Goal: Communication & Community: Answer question/provide support

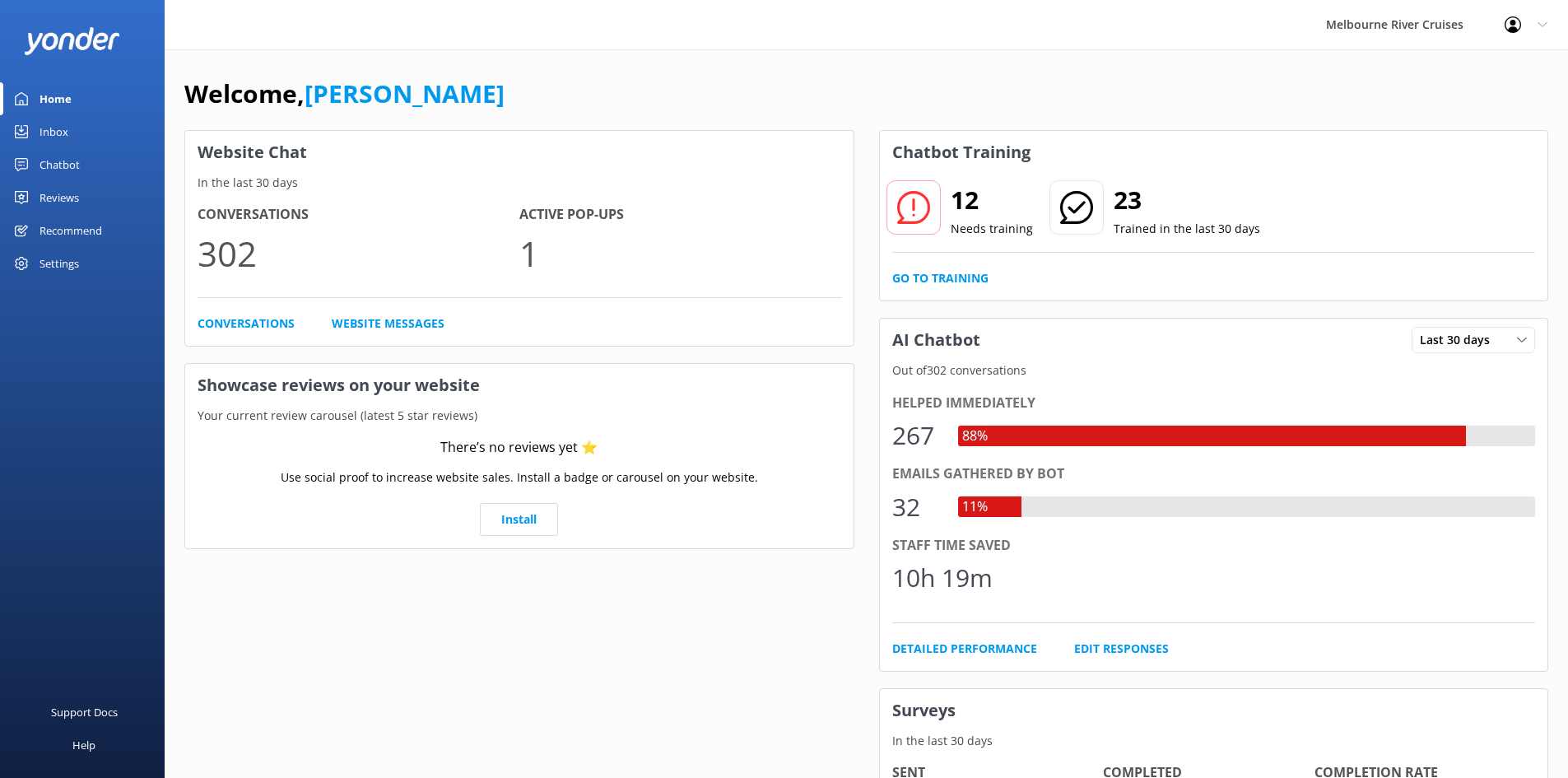
click at [63, 117] on div "Inbox" at bounding box center [53, 132] width 29 height 33
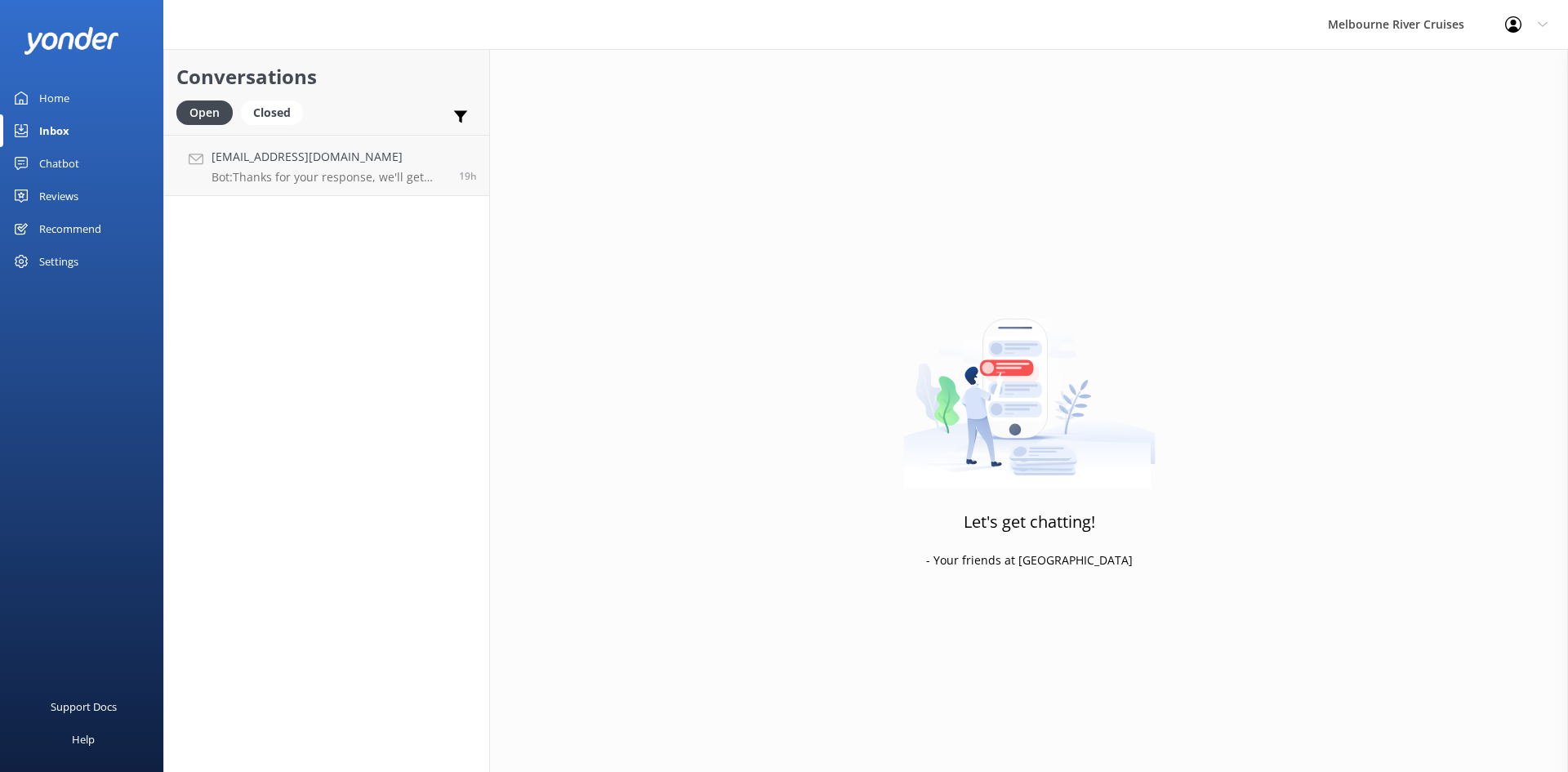
click at [66, 160] on div "Chatbot" at bounding box center [59, 163] width 40 height 33
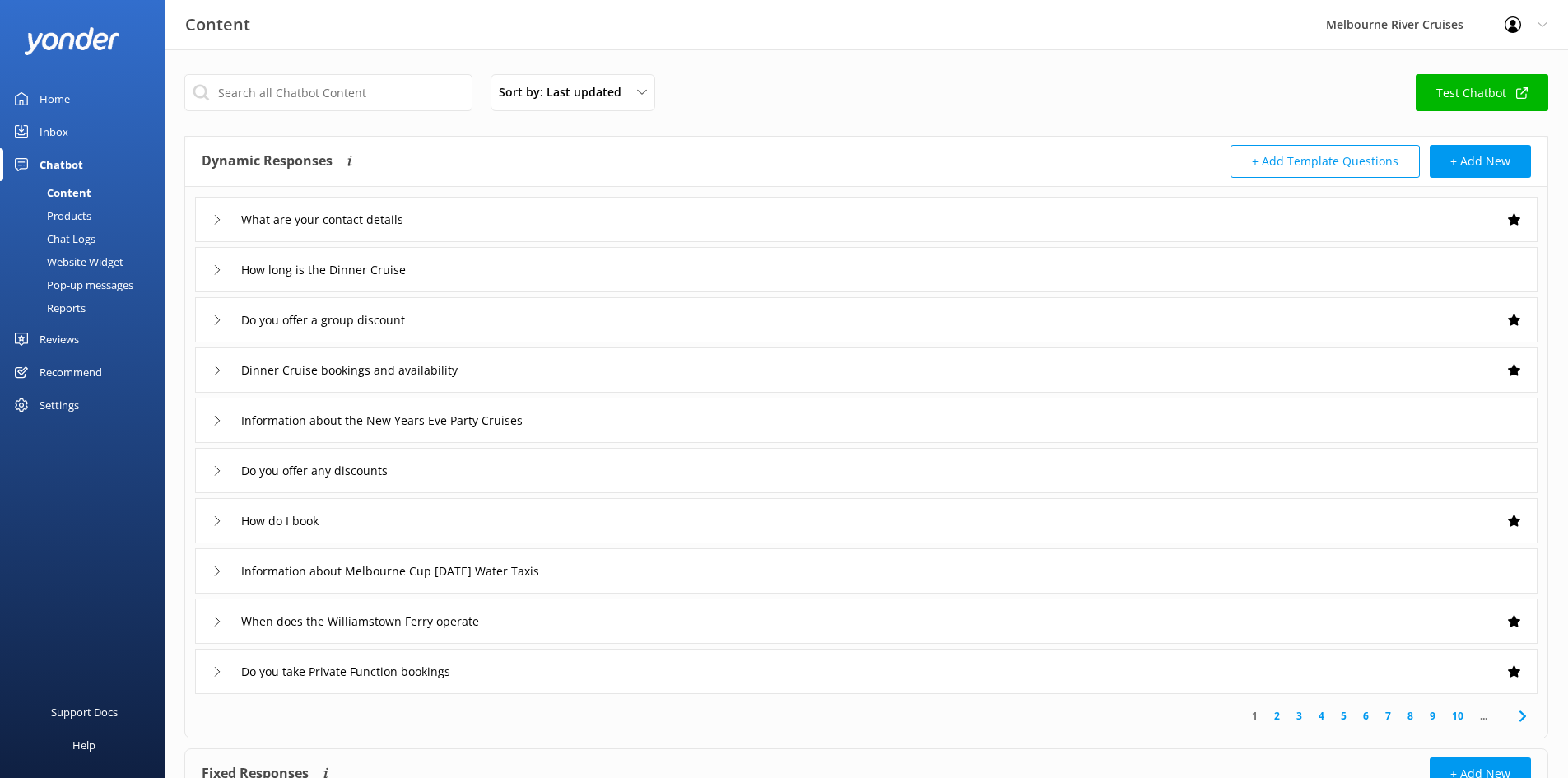
click at [67, 133] on div "Inbox" at bounding box center [53, 132] width 29 height 33
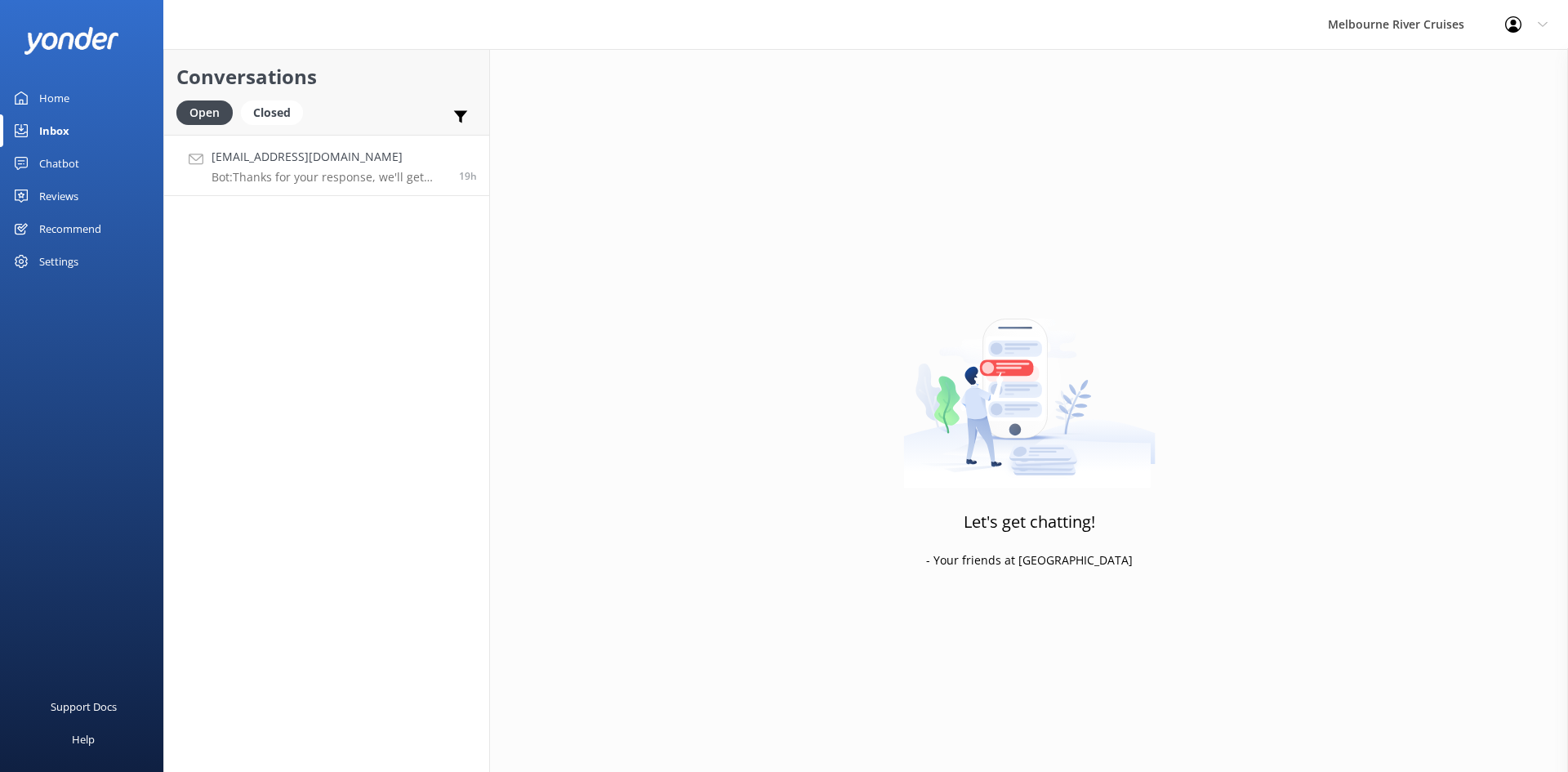
click at [278, 180] on p "Bot: Thanks for your response, we'll get back to you as soon as we can during o…" at bounding box center [329, 178] width 236 height 15
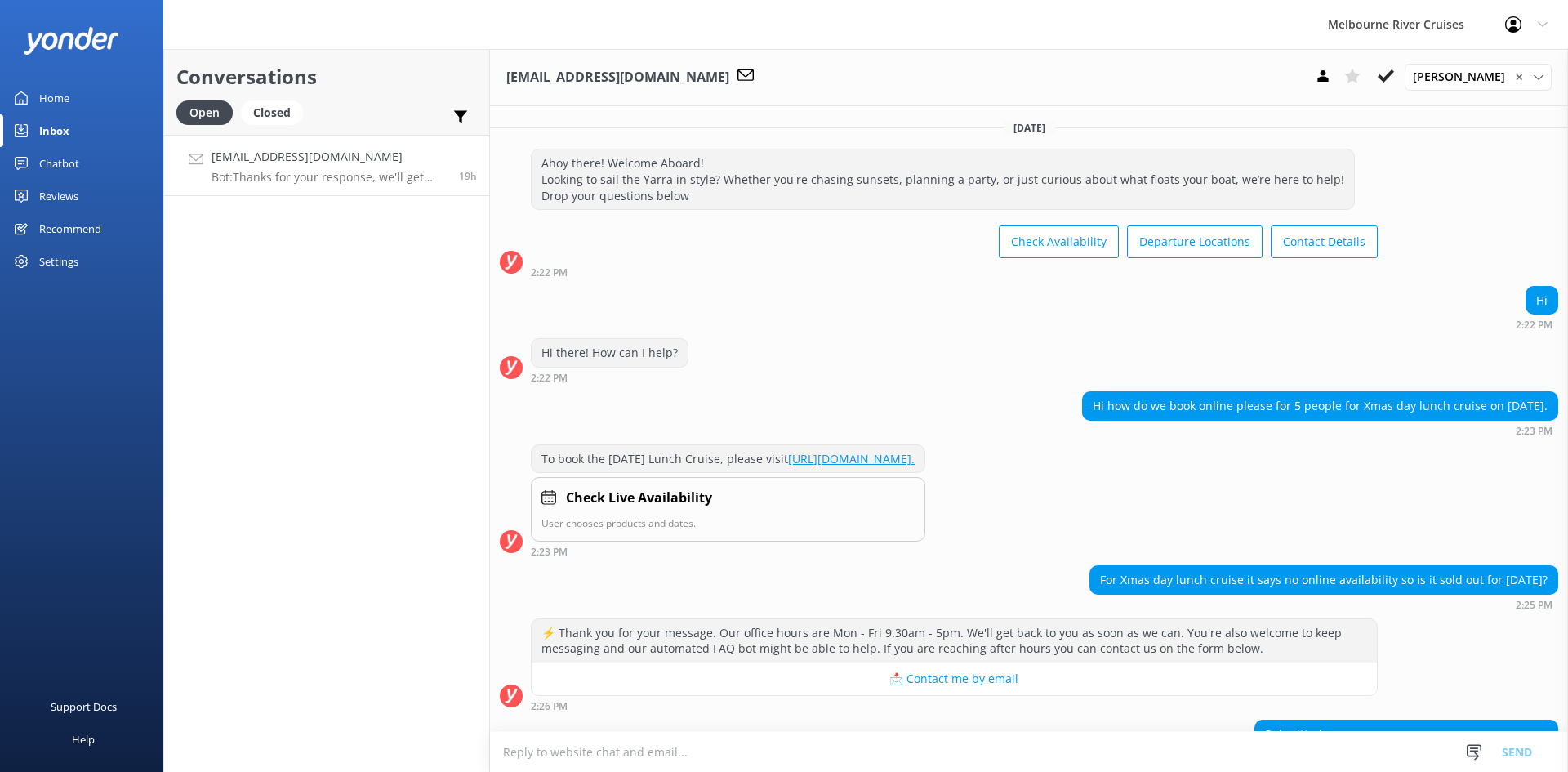
scroll to position [162, 0]
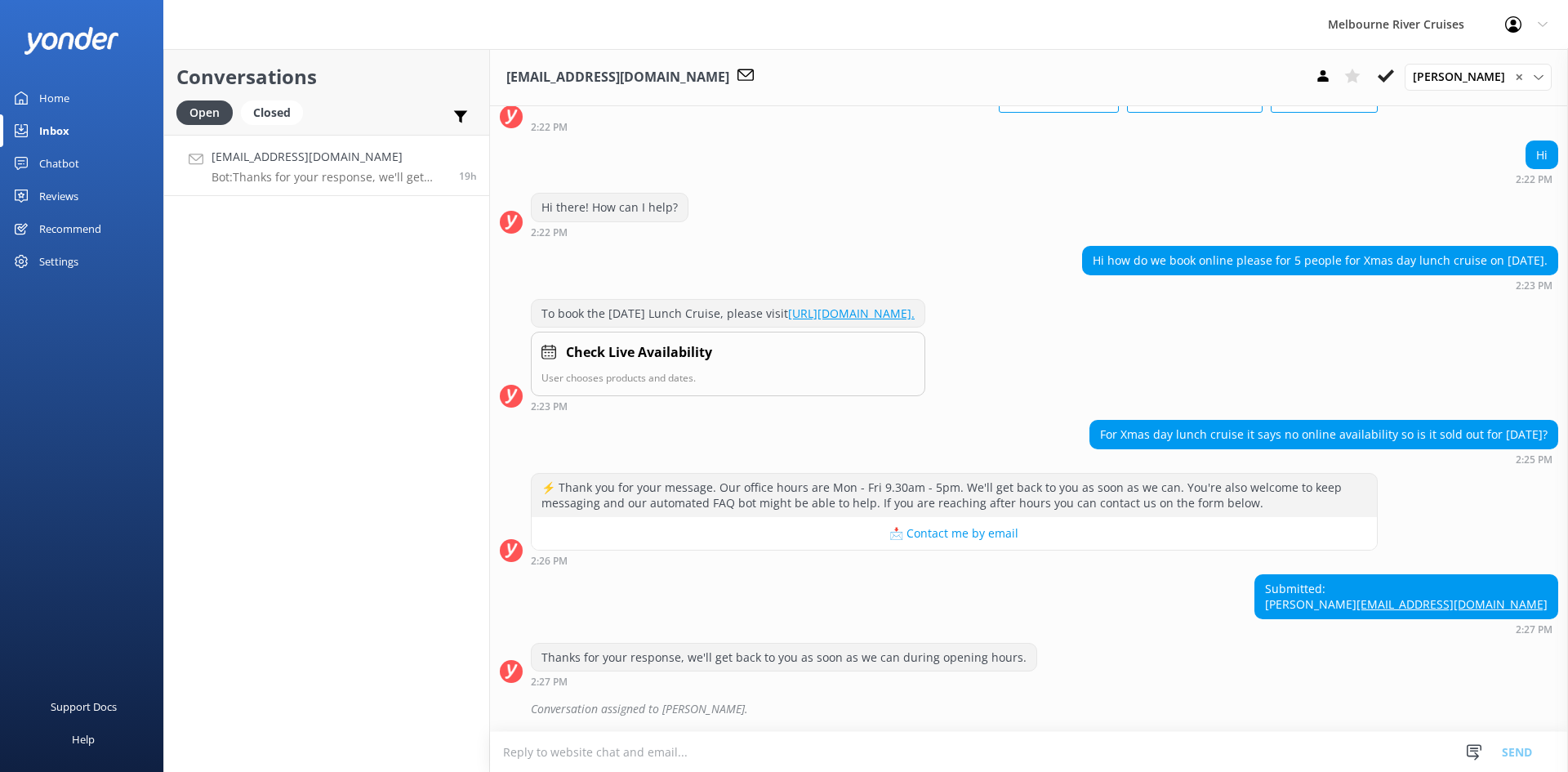
click at [1537, 24] on div "Profile Settings Logout" at bounding box center [1526, 25] width 83 height 49
click at [63, 258] on div "Settings" at bounding box center [58, 261] width 39 height 33
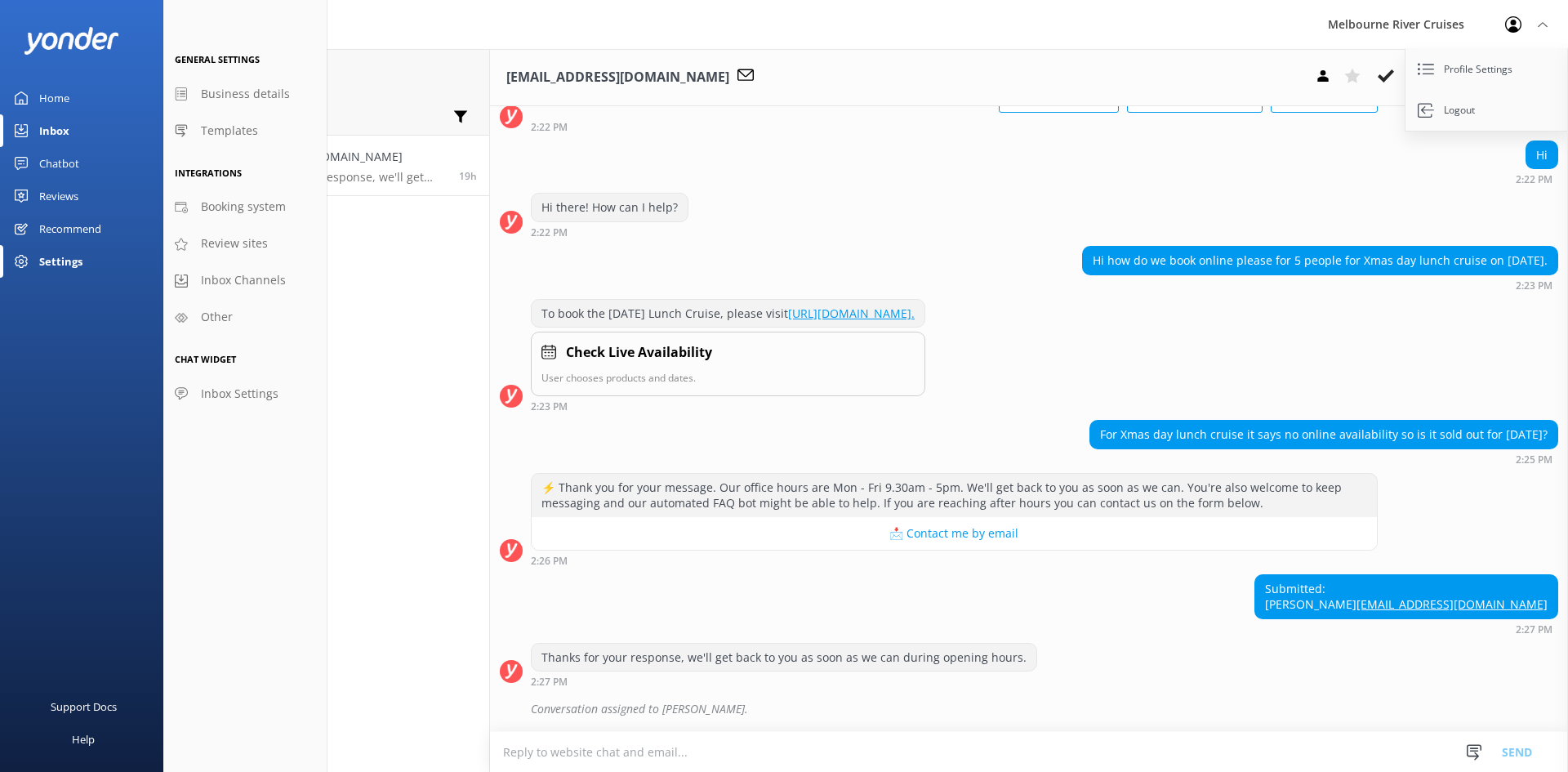
click at [48, 259] on div "Settings" at bounding box center [61, 261] width 44 height 33
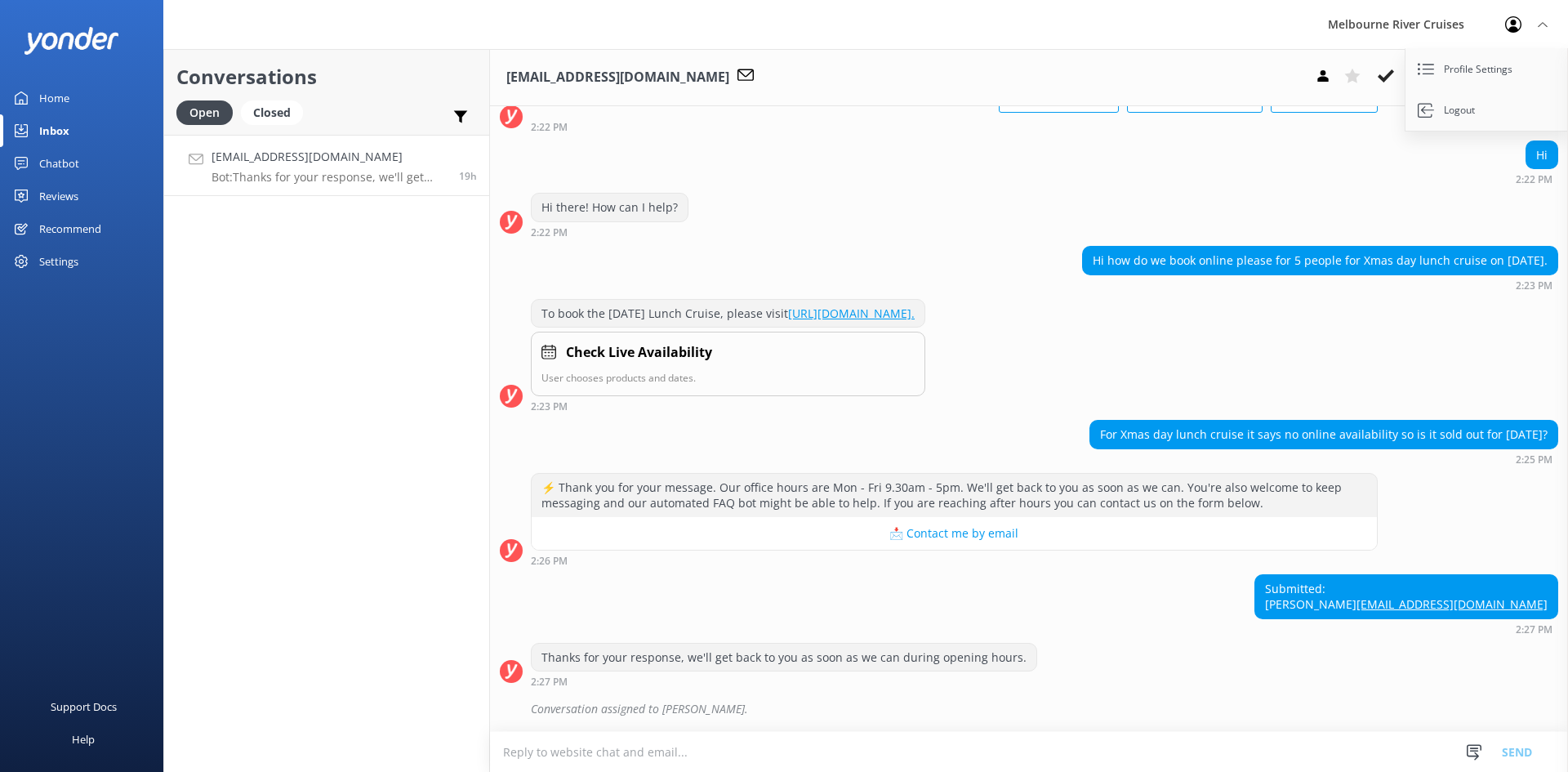
click at [765, 752] on textarea at bounding box center [1029, 751] width 1078 height 40
click at [649, 758] on textarea at bounding box center [1029, 751] width 1078 height 40
paste textarea "Hi Pip, At the moment, our Christmas Lunch service is sold out. However, we do …"
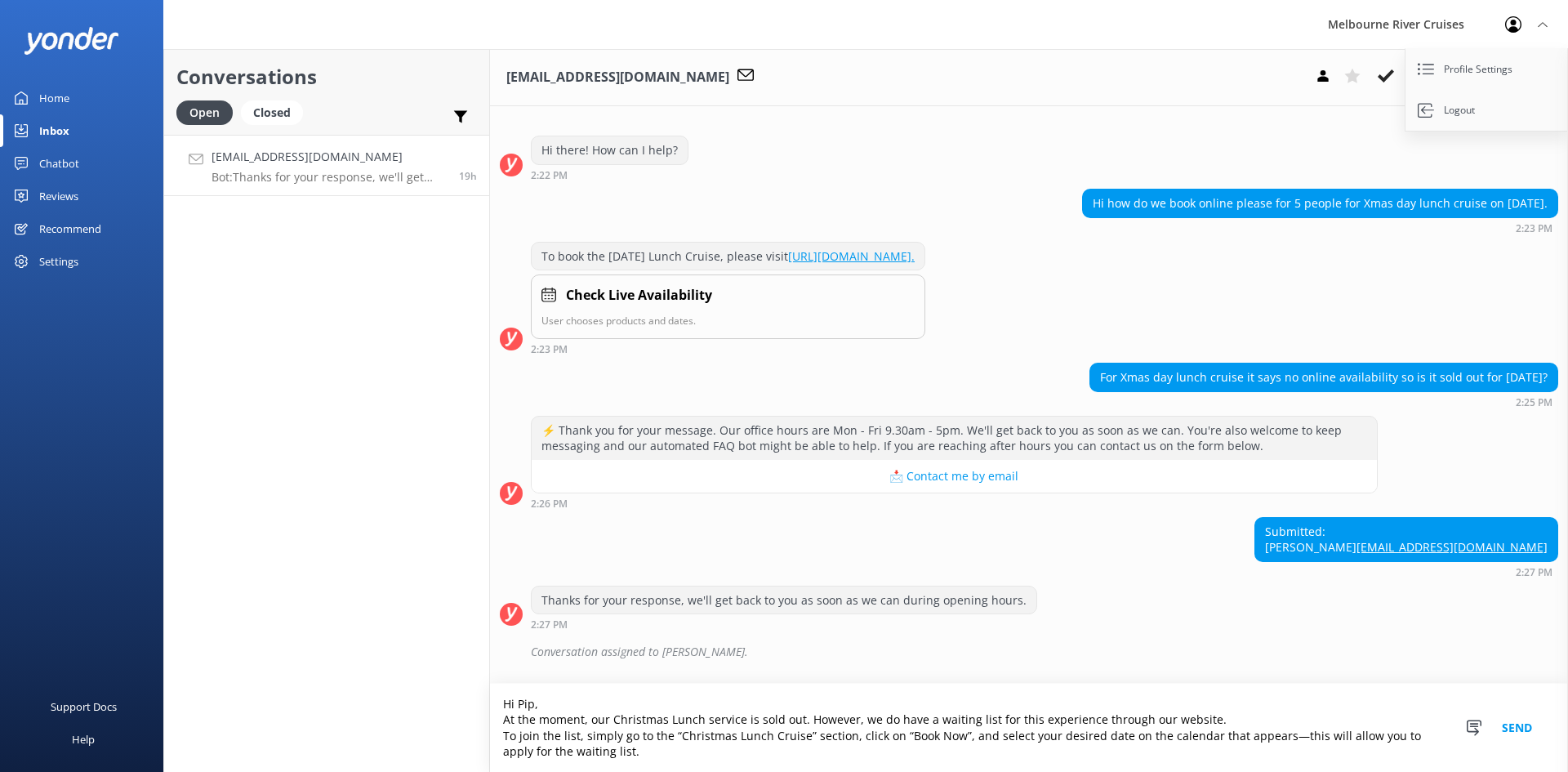
scroll to position [219, 0]
click at [648, 713] on textarea "Hi Pip, At the moment, our Christmas Lunch service is sold out. However, we do …" at bounding box center [1029, 727] width 1078 height 88
click at [770, 737] on textarea "Hi Pip, At the moment, our Christmas Lunch service is sold out. However, we do …" at bounding box center [1029, 727] width 1078 height 88
type textarea "Hi Pip, At the moment, our Christmas Lunch service is sold out. However, we do …"
click at [812, 732] on textarea "Hi Pip, At the moment, our Christmas Lunch service is sold out. However, we do …" at bounding box center [1029, 727] width 1078 height 88
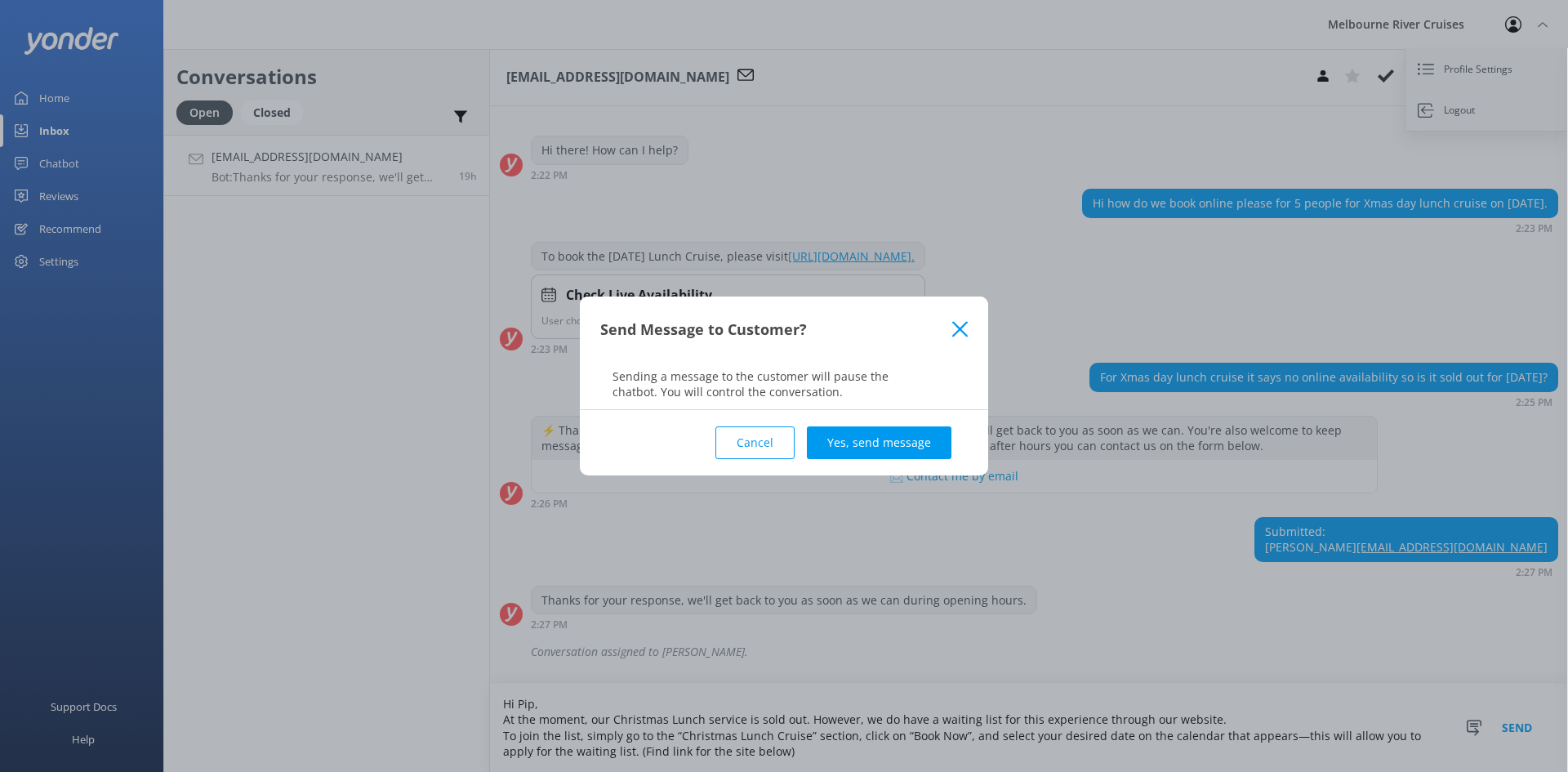
type textarea "Hi Pip, At the moment, our Christmas Lunch service is sold out. However, we do …"
click at [942, 335] on div "Send Message to Customer?" at bounding box center [776, 329] width 352 height 26
click at [956, 335] on use at bounding box center [960, 328] width 15 height 15
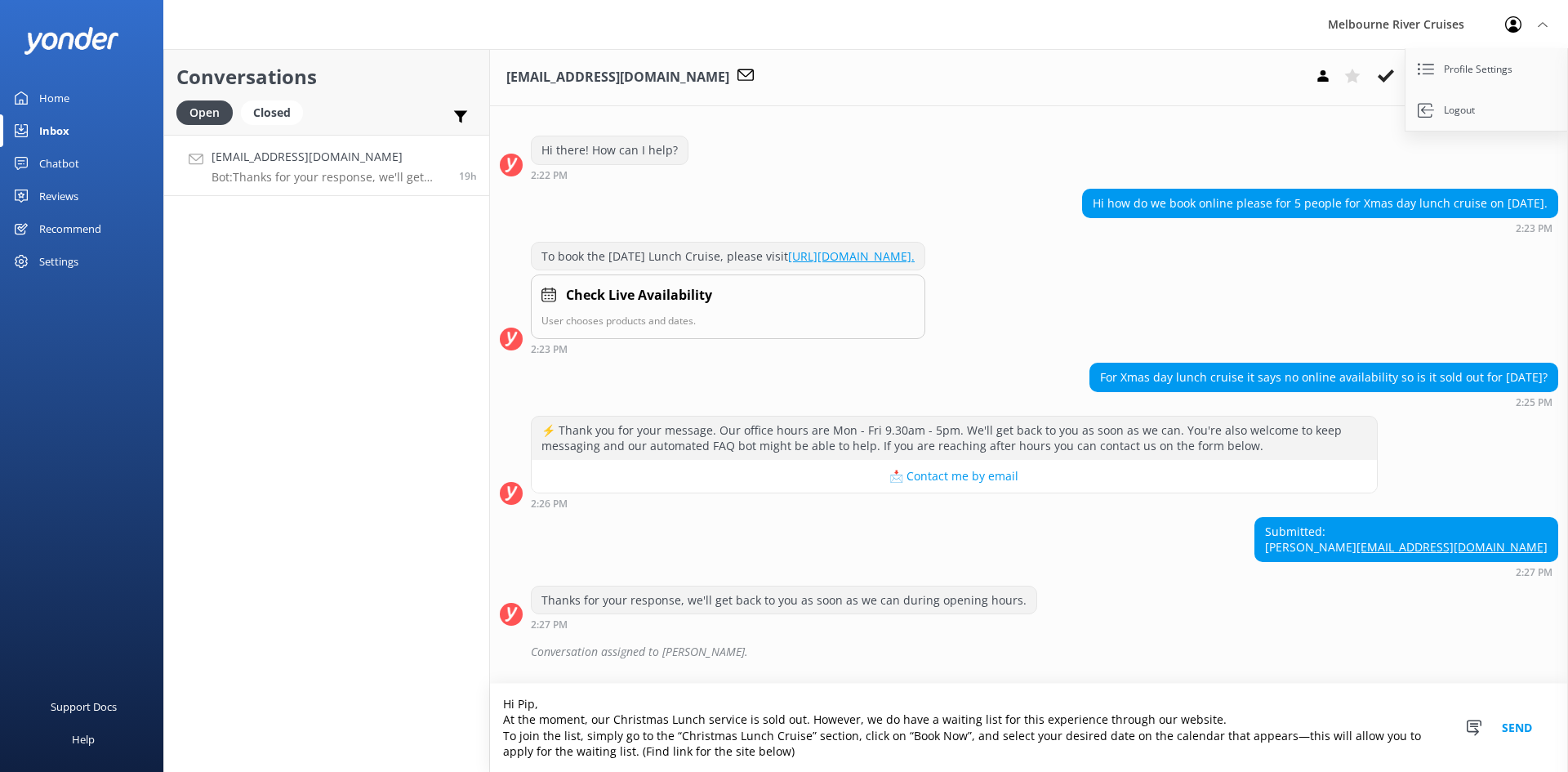
click at [773, 737] on textarea "Hi Pip, At the moment, our Christmas Lunch service is sold out. However, we do …" at bounding box center [1029, 727] width 1078 height 88
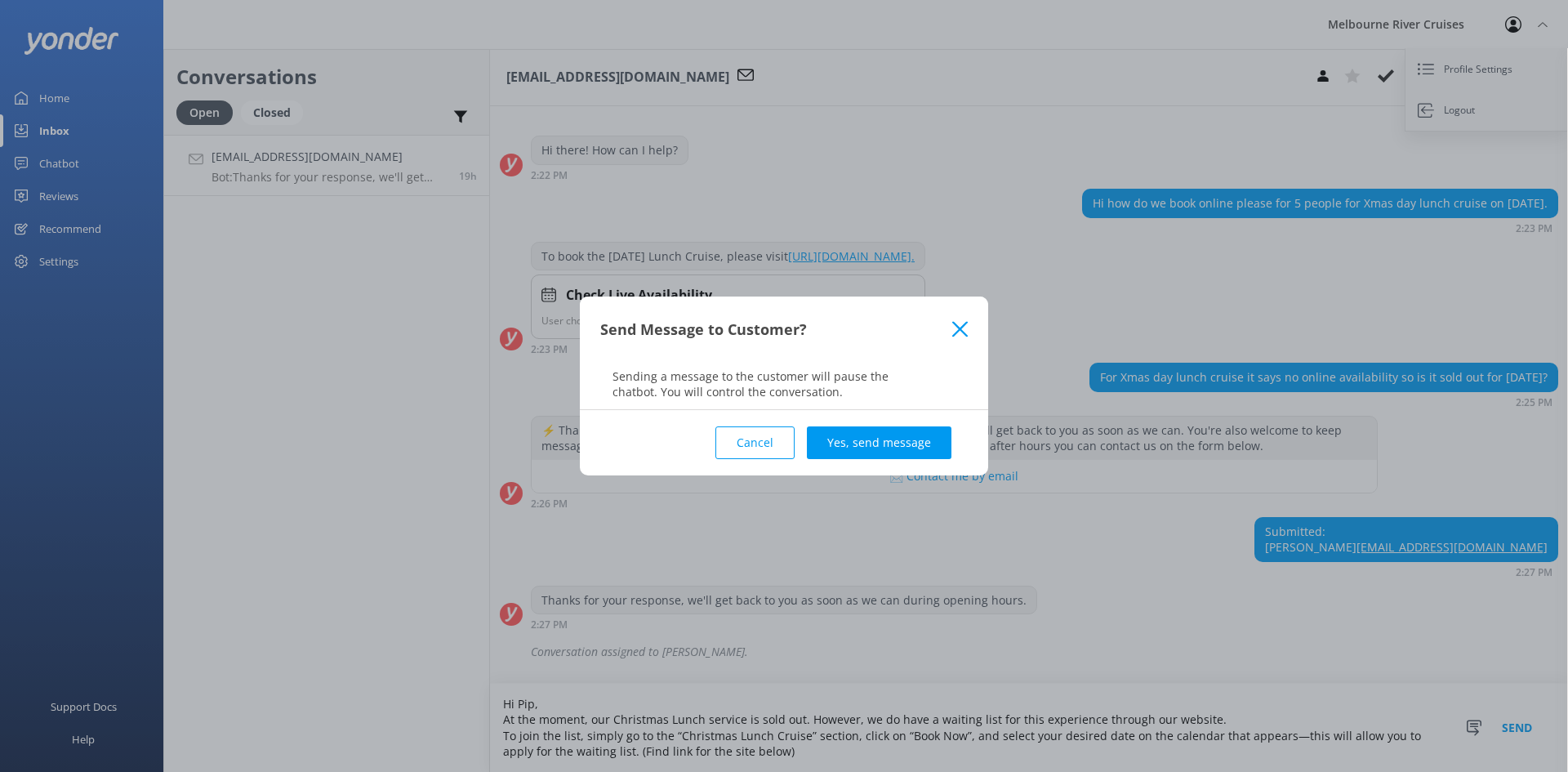
click at [957, 329] on icon at bounding box center [960, 328] width 15 height 16
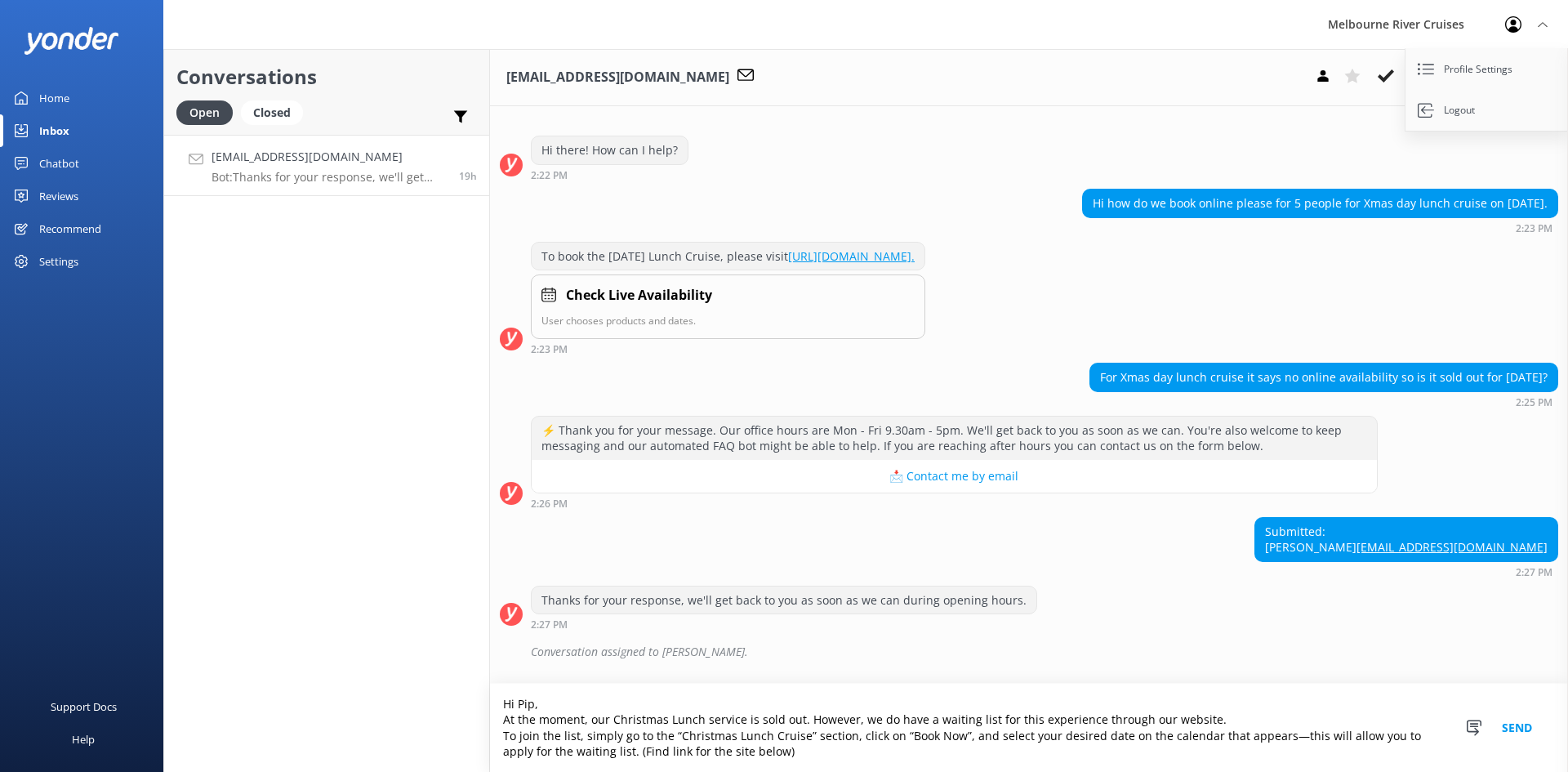
click at [779, 733] on textarea "Hi Pip, At the moment, our Christmas Lunch service is sold out. However, we do …" at bounding box center [1029, 727] width 1078 height 88
drag, startPoint x: 779, startPoint y: 733, endPoint x: 492, endPoint y: 683, distance: 291.3
click at [492, 683] on textarea "Hi Pip, At the moment, our Christmas Lunch service is sold out. However, we do …" at bounding box center [1029, 727] width 1078 height 88
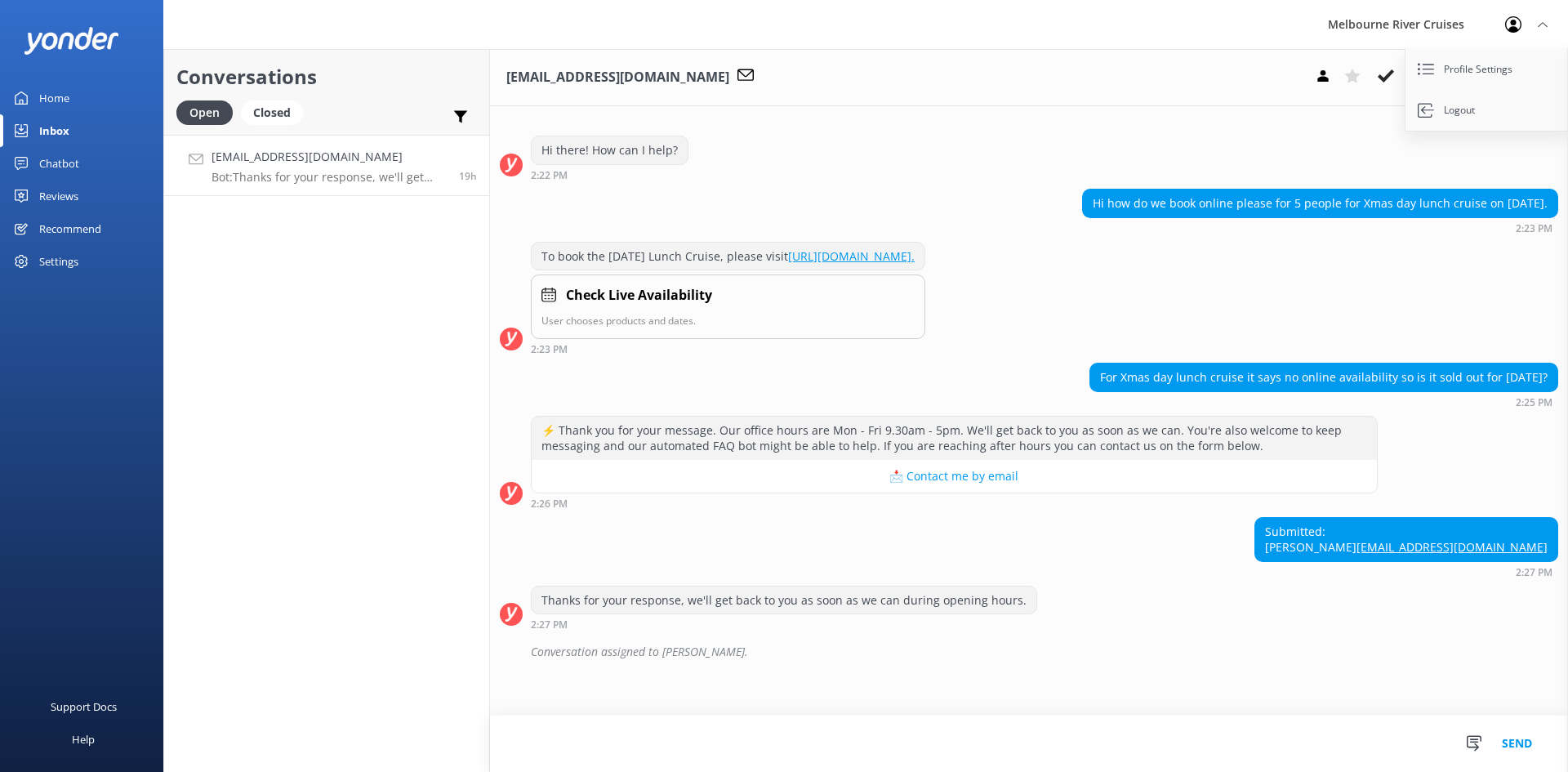
scroll to position [178, 0]
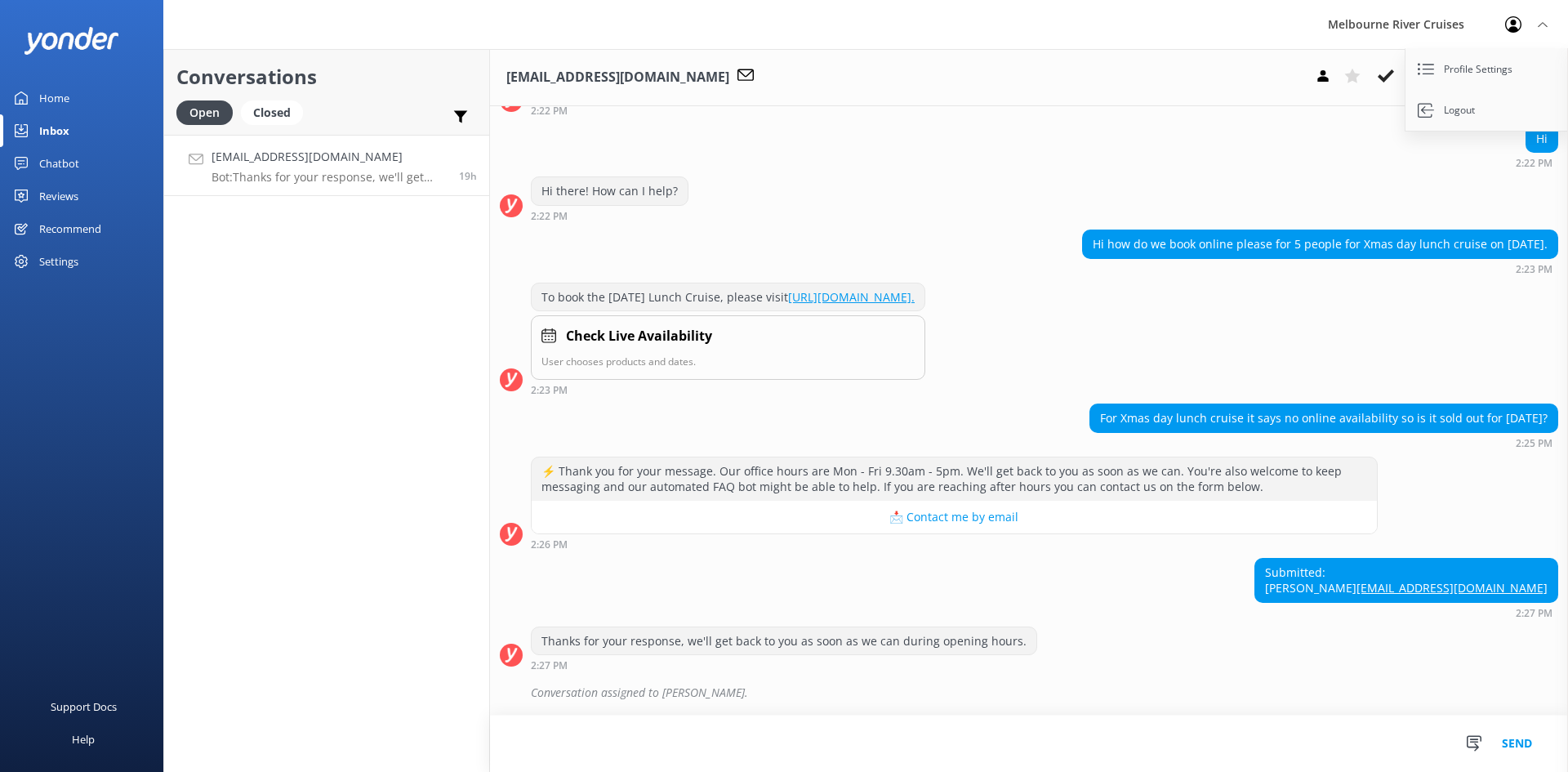
paste textarea "Hi Pip, At the moment, our Christmas Lunch service is sold out. However, we do …"
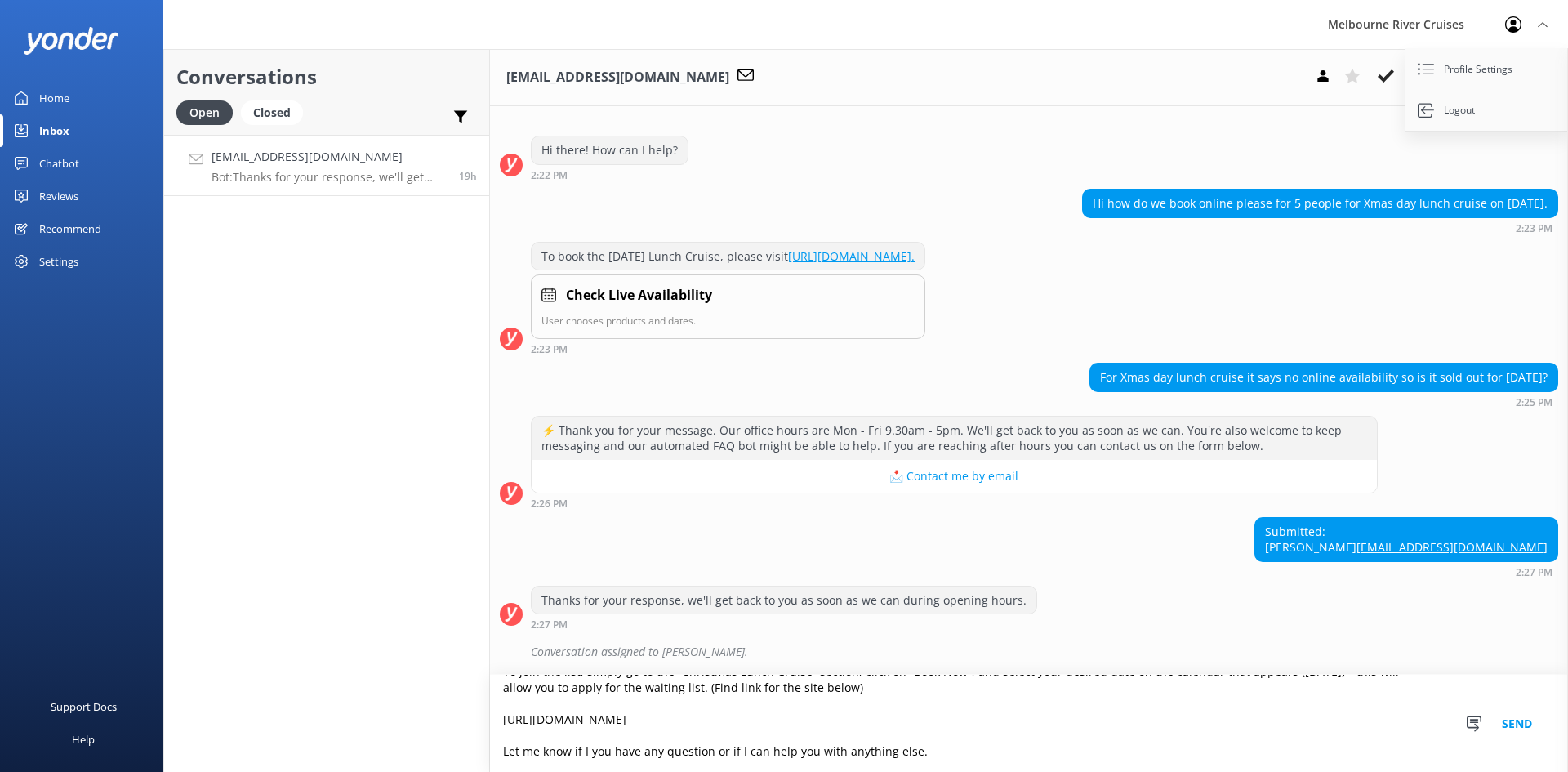
scroll to position [87, 0]
click at [540, 752] on textarea "Hi Pip, At the moment, our Christmas Lunch service is sold out. However, we do …" at bounding box center [1029, 723] width 1078 height 97
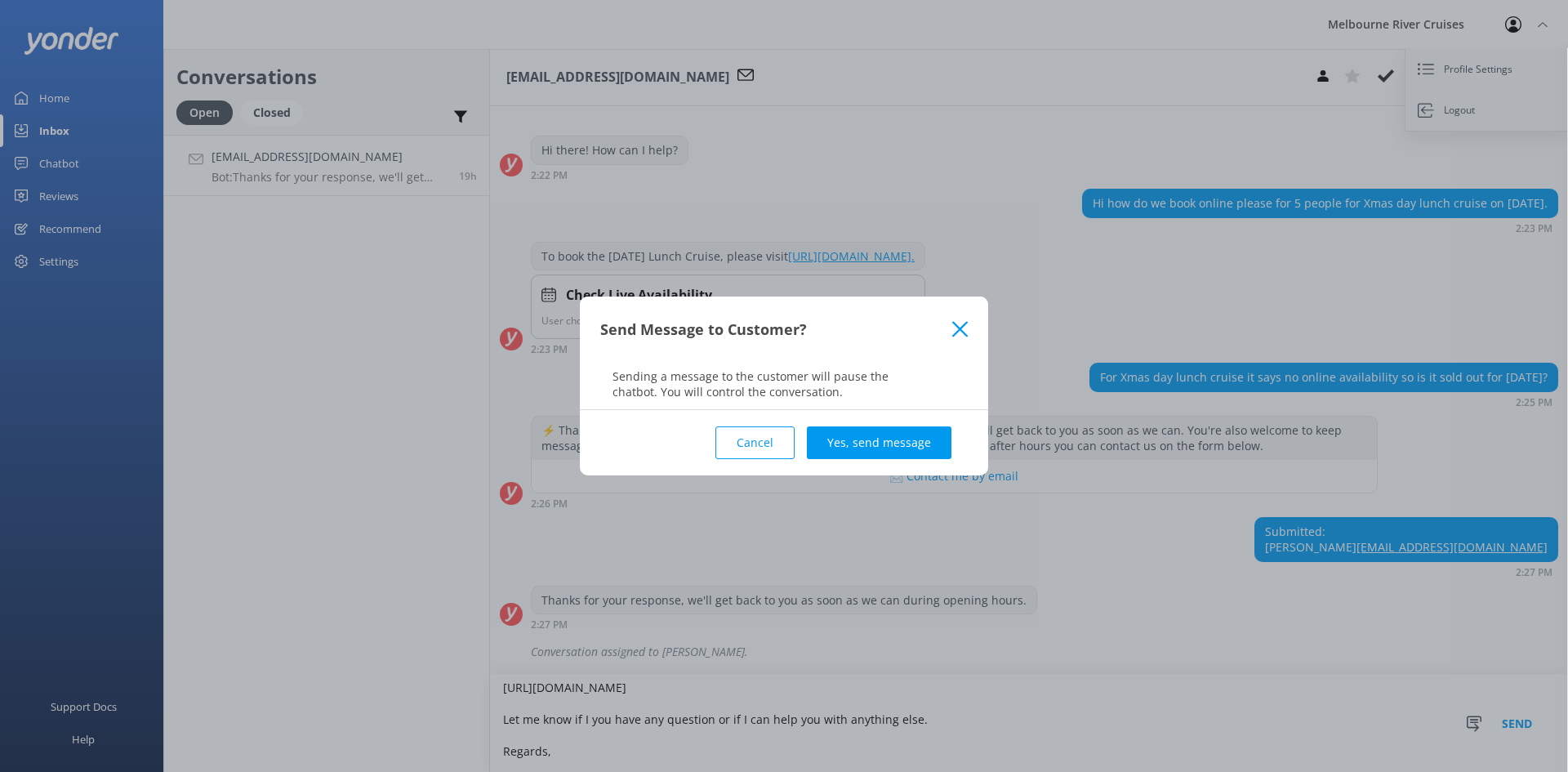
click at [957, 331] on icon at bounding box center [960, 328] width 15 height 16
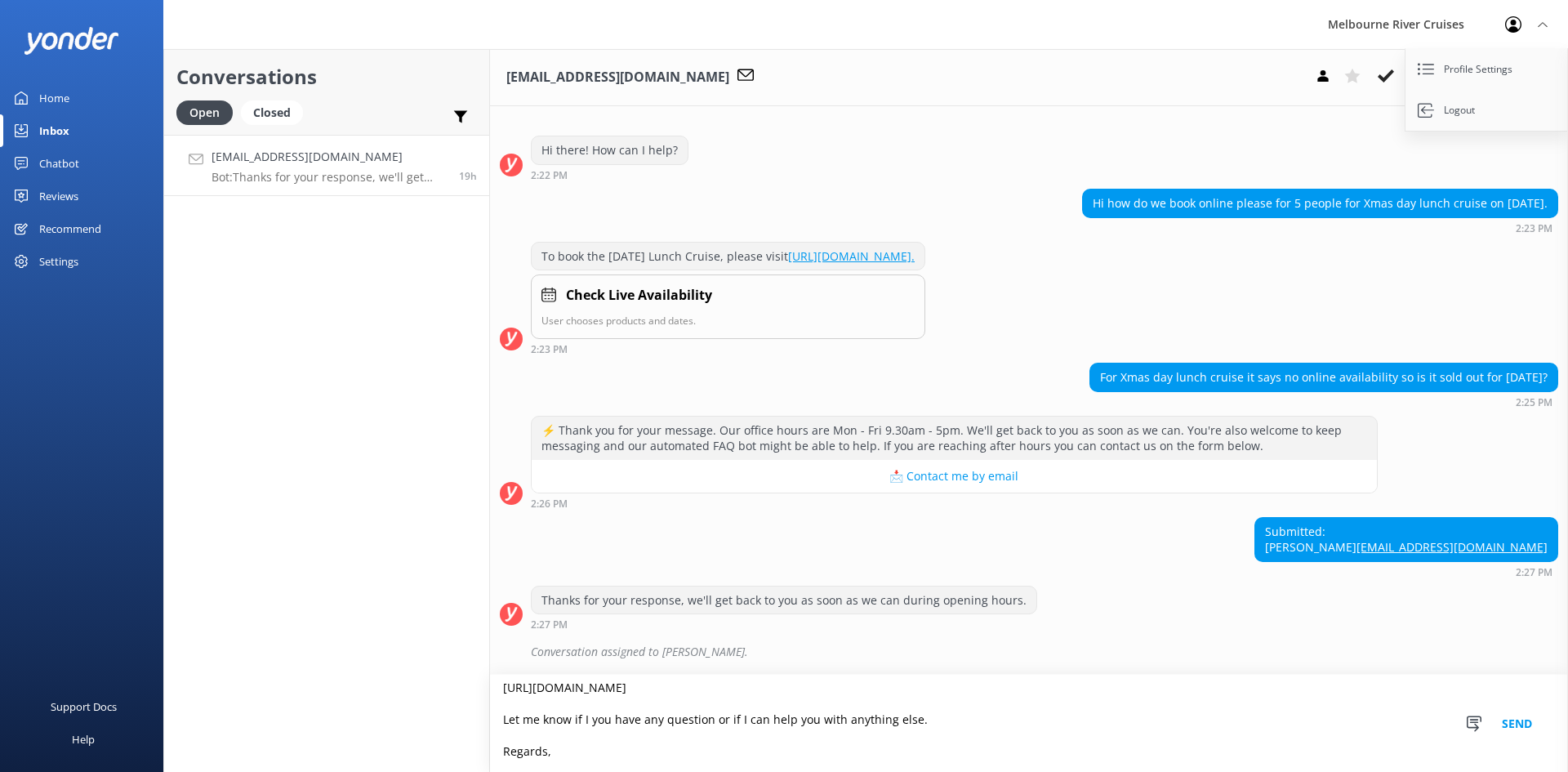
click at [643, 759] on textarea "Hi Pip, At the moment, our Christmas Lunch service is sold out. However, we do …" at bounding box center [1029, 723] width 1078 height 97
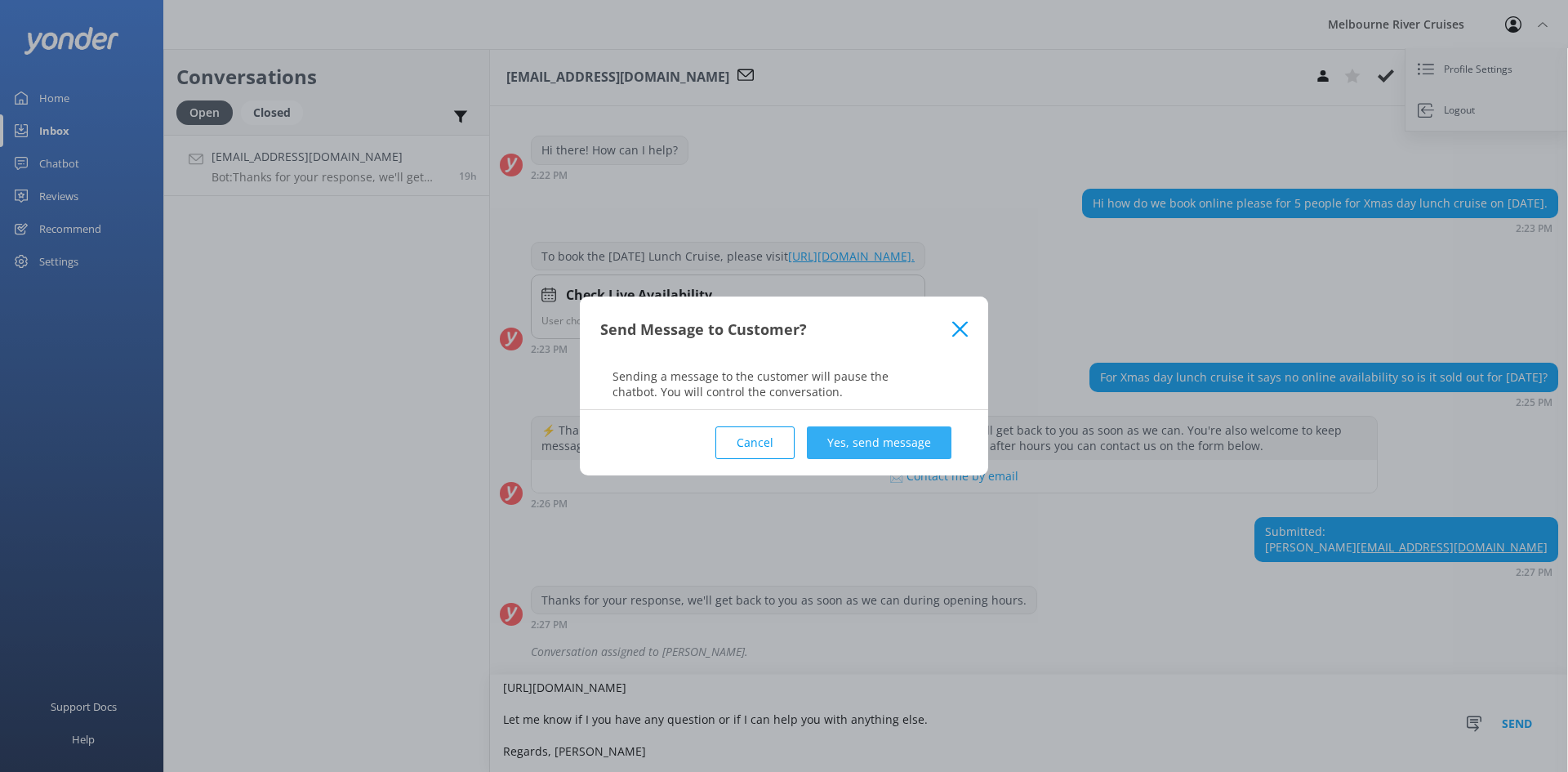
type textarea "Hi Pip, At the moment, our Christmas Lunch service is sold out. However, we do …"
click at [908, 441] on button "Yes, send message" at bounding box center [879, 443] width 145 height 33
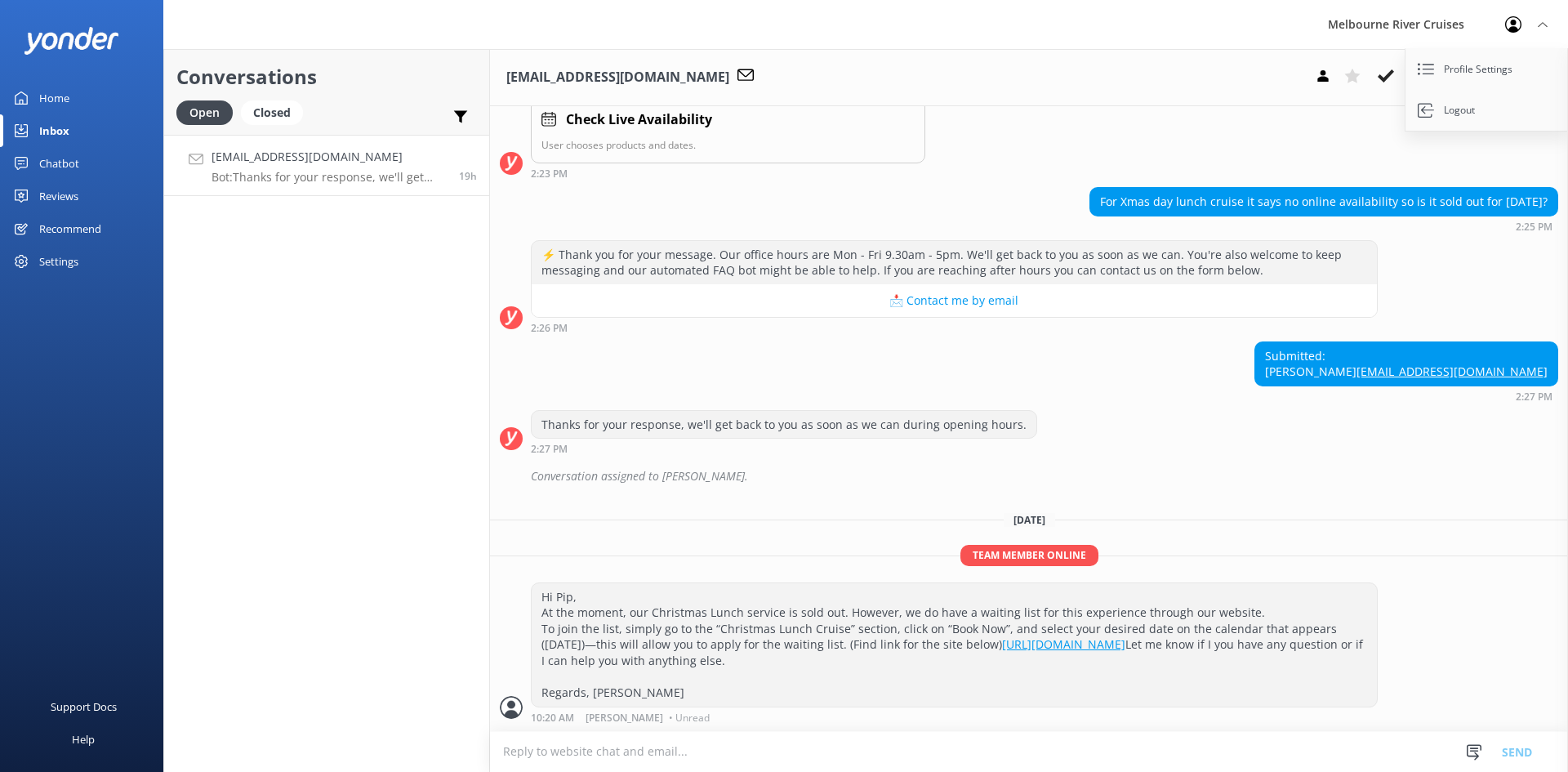
scroll to position [442, 0]
click at [1393, 71] on icon at bounding box center [1385, 76] width 16 height 16
